Goal: Navigation & Orientation: Understand site structure

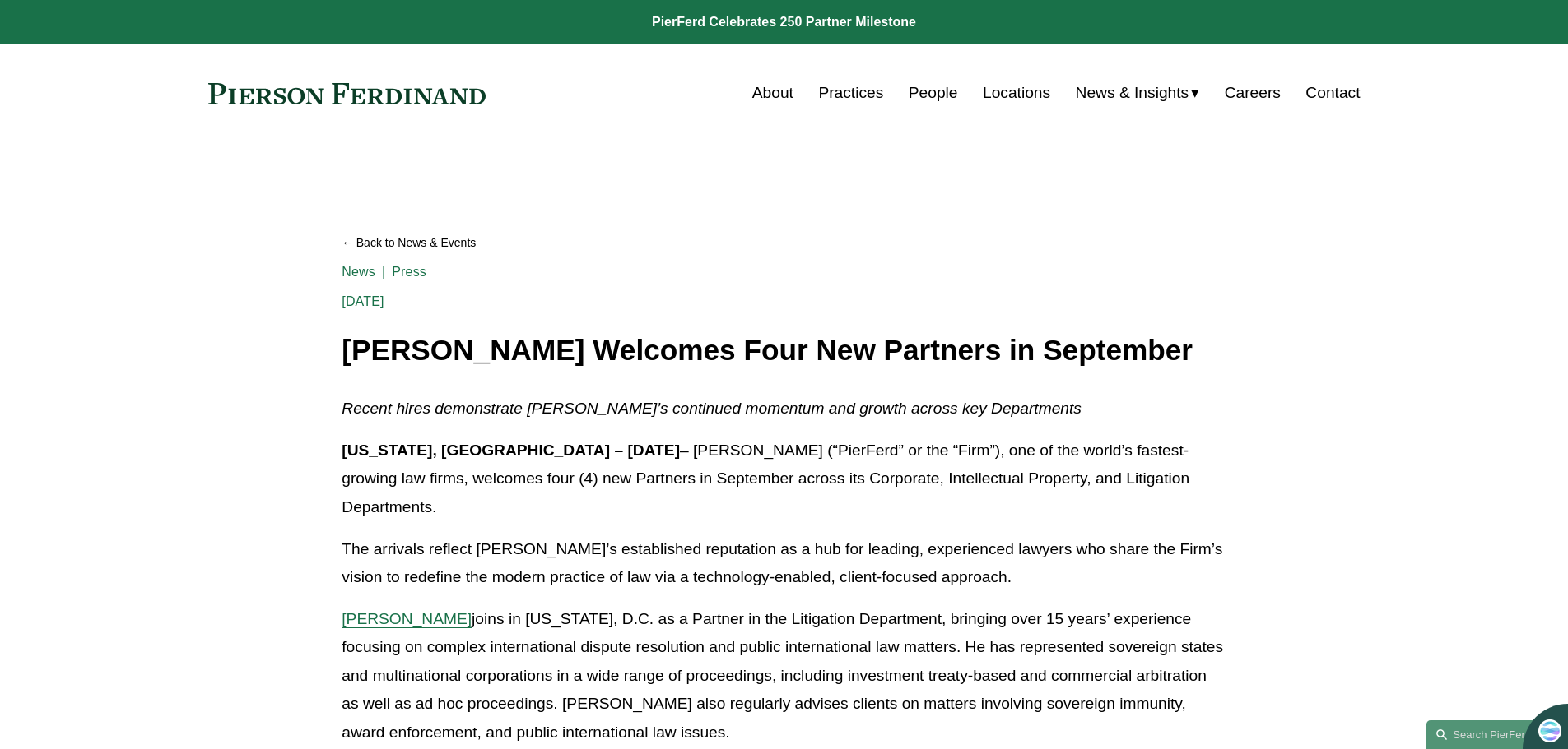
click at [729, 18] on link at bounding box center [784, 22] width 1568 height 44
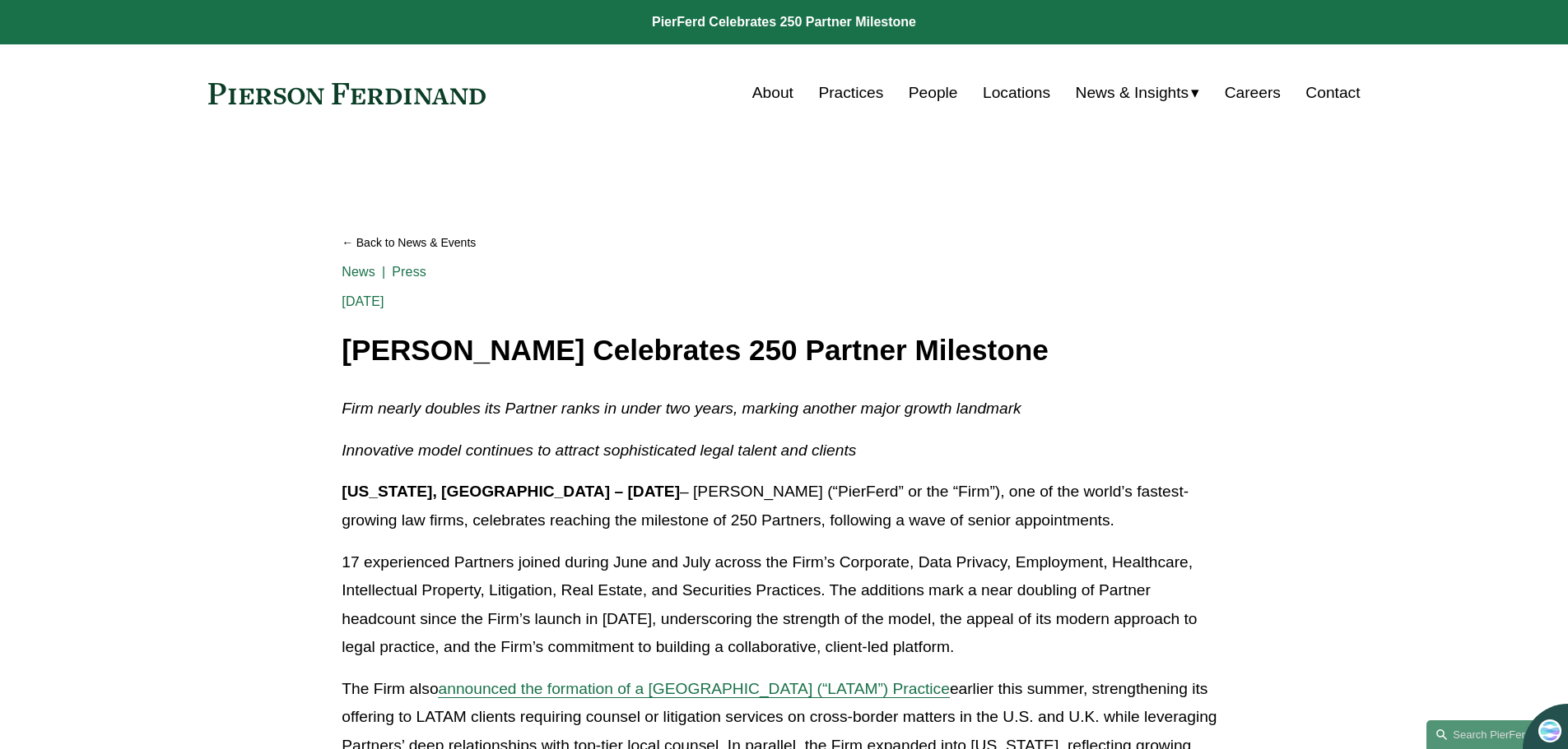
click at [242, 82] on div "About Practices People Locations News & Insights News" at bounding box center [784, 92] width 1152 height 31
click at [777, 92] on link "About" at bounding box center [773, 92] width 41 height 31
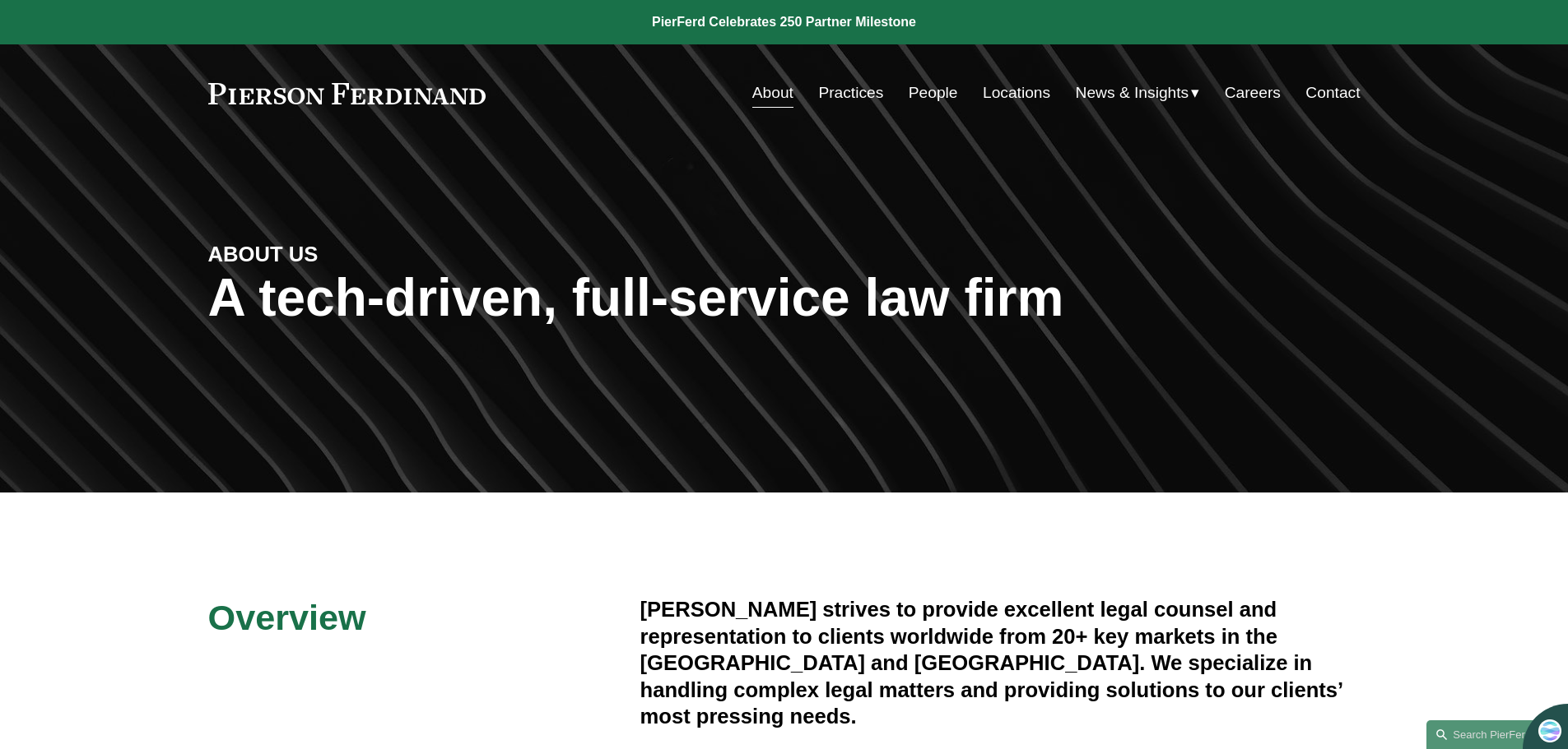
click at [241, 93] on link at bounding box center [347, 93] width 278 height 22
